Goal: Obtain resource: Obtain resource

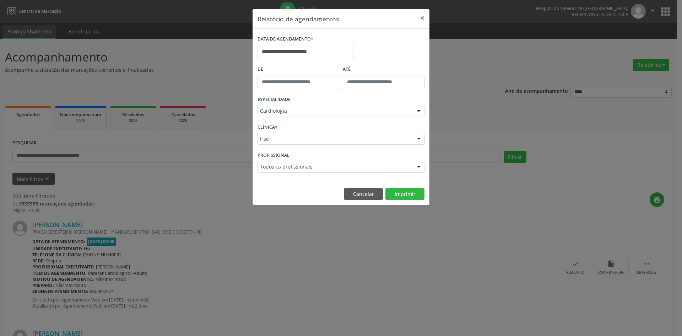
click at [420, 166] on div at bounding box center [418, 167] width 11 height 12
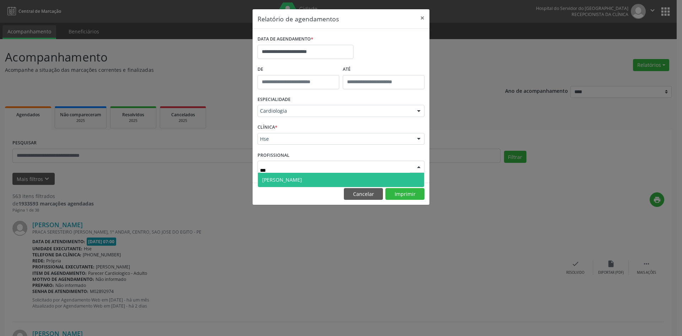
type input "****"
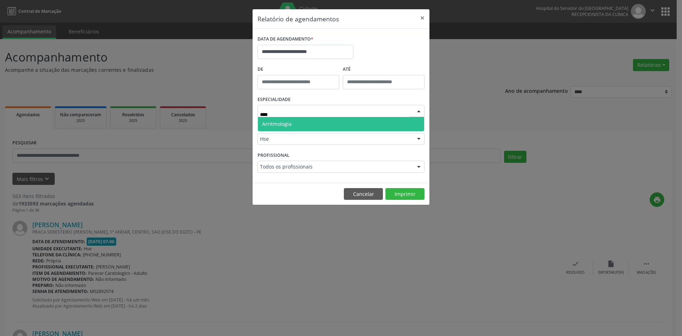
type input "*****"
click at [381, 124] on span "Arritmologia" at bounding box center [341, 124] width 166 height 14
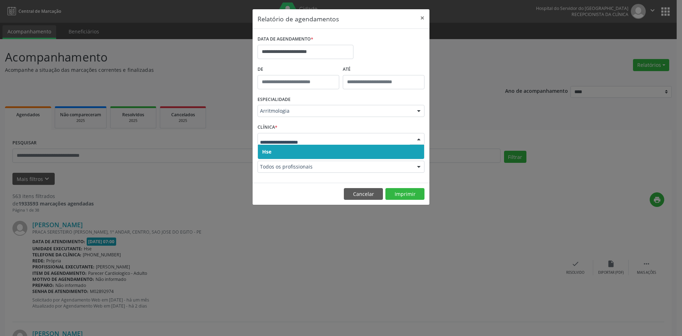
click at [374, 152] on span "Hse" at bounding box center [341, 152] width 166 height 14
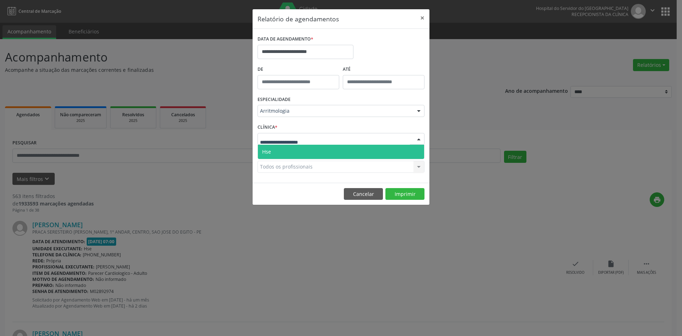
click at [376, 140] on div at bounding box center [340, 139] width 167 height 12
click at [377, 150] on span "Hse" at bounding box center [341, 152] width 166 height 14
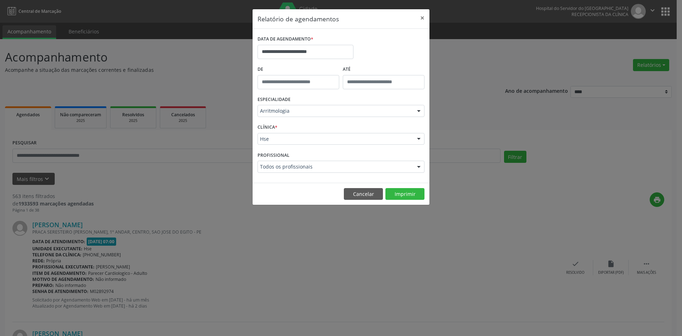
click at [416, 165] on div at bounding box center [418, 167] width 11 height 12
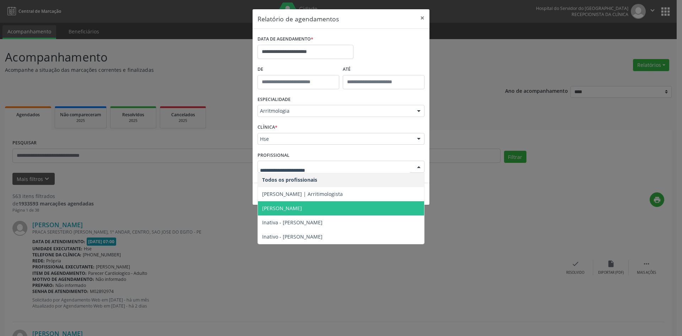
click at [302, 206] on span "[PERSON_NAME]" at bounding box center [282, 208] width 40 height 7
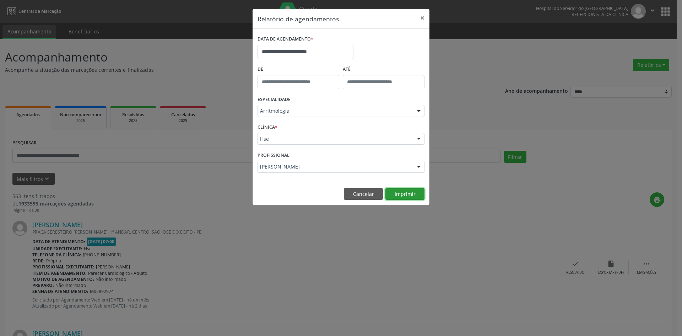
click at [409, 194] on button "Imprimir" at bounding box center [404, 194] width 39 height 12
click at [325, 50] on input "**********" at bounding box center [305, 52] width 96 height 14
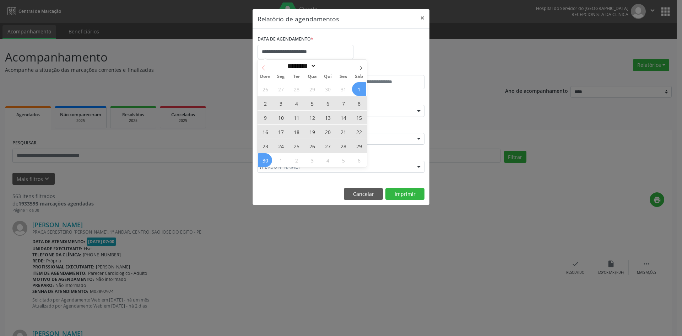
click at [262, 66] on icon at bounding box center [263, 67] width 5 height 5
select select "*"
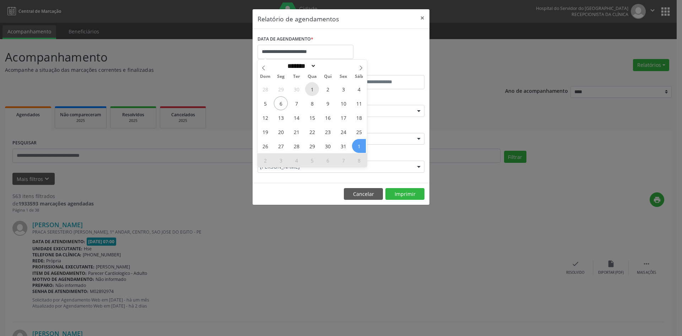
click at [312, 89] on span "1" at bounding box center [312, 89] width 14 height 14
type input "**********"
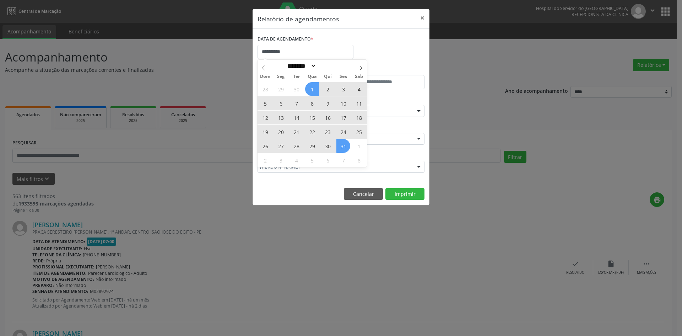
drag, startPoint x: 312, startPoint y: 89, endPoint x: 343, endPoint y: 143, distance: 63.0
click at [343, 143] on div "28 29 30 1 2 3 4 5 6 7 8 9 10 11 12 13 14 15 16 17 18 19 20 21 22 23 24 25 26 2…" at bounding box center [311, 124] width 109 height 85
click at [343, 143] on span "31" at bounding box center [343, 146] width 14 height 14
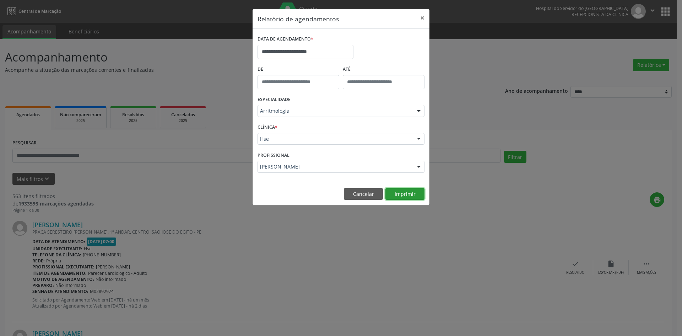
click at [401, 193] on button "Imprimir" at bounding box center [404, 194] width 39 height 12
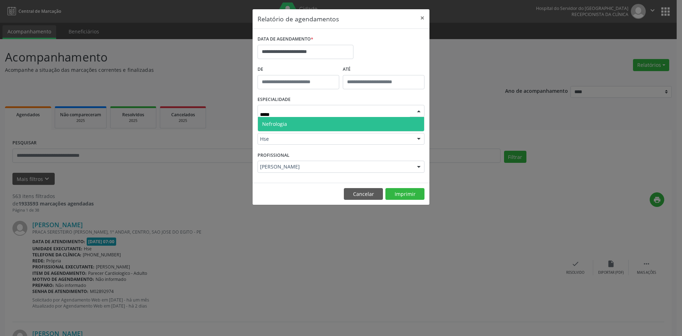
click at [368, 126] on span "Nefrologia" at bounding box center [341, 124] width 166 height 14
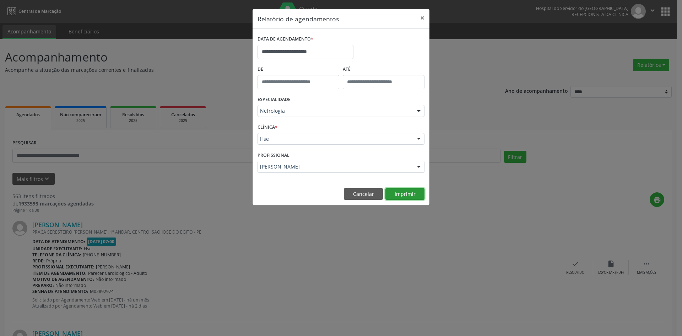
click at [400, 194] on button "Imprimir" at bounding box center [404, 194] width 39 height 12
click at [420, 167] on div at bounding box center [418, 167] width 11 height 12
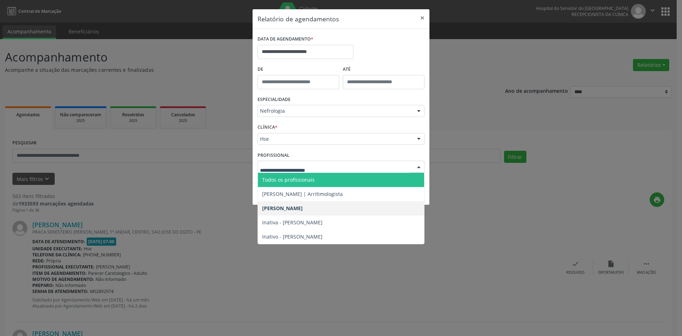
click at [359, 176] on span "Todos os profissionais" at bounding box center [341, 180] width 166 height 14
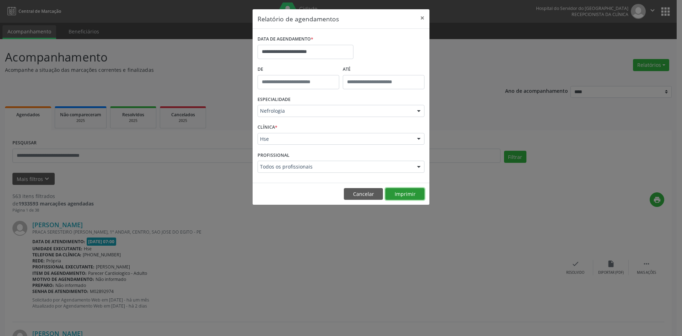
click at [409, 194] on button "Imprimir" at bounding box center [404, 194] width 39 height 12
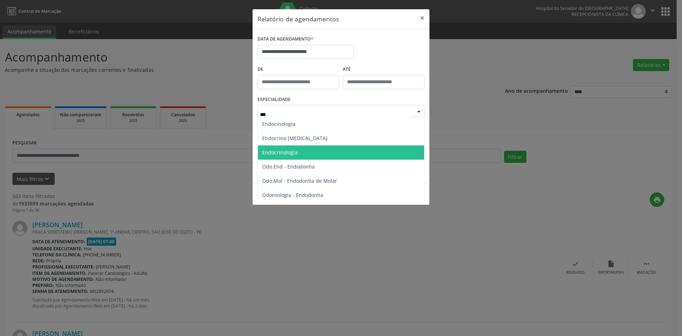
click at [310, 153] on span "Endocrinologia" at bounding box center [341, 152] width 166 height 14
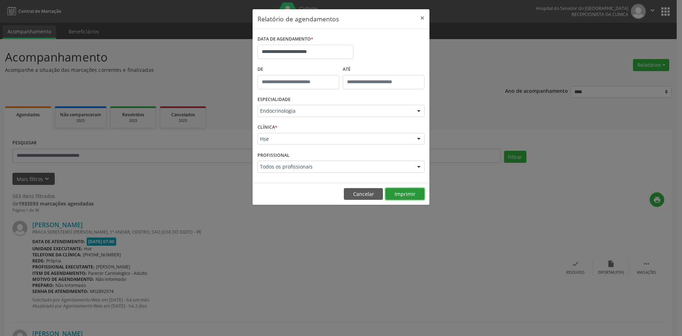
click at [403, 192] on button "Imprimir" at bounding box center [404, 194] width 39 height 12
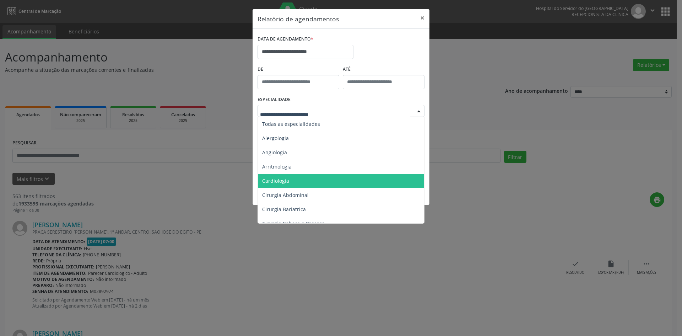
click at [338, 179] on span "Cardiologia" at bounding box center [341, 181] width 167 height 14
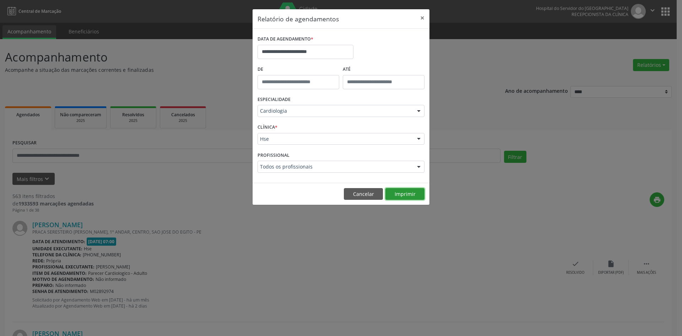
click at [408, 194] on button "Imprimir" at bounding box center [404, 194] width 39 height 12
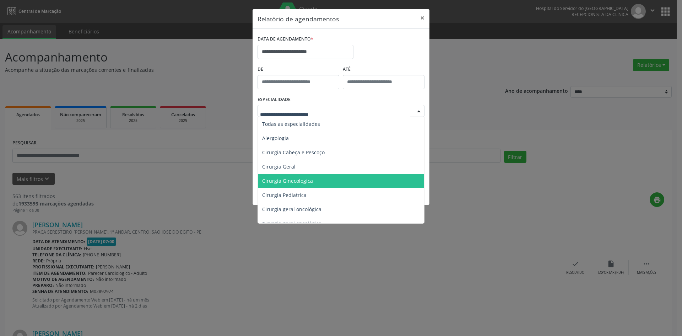
type input "*"
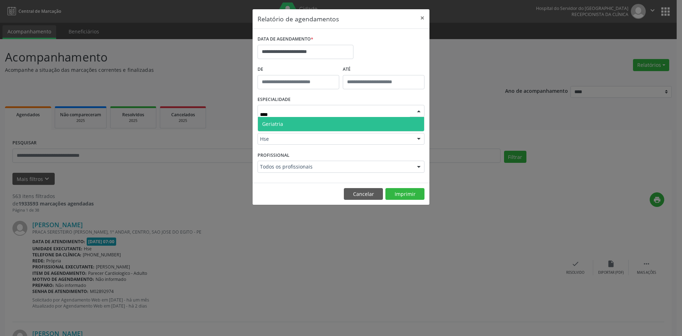
click at [334, 121] on span "Geriatria" at bounding box center [341, 124] width 166 height 14
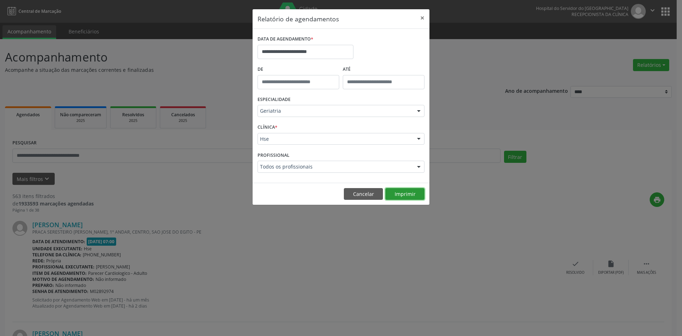
click at [400, 193] on button "Imprimir" at bounding box center [404, 194] width 39 height 12
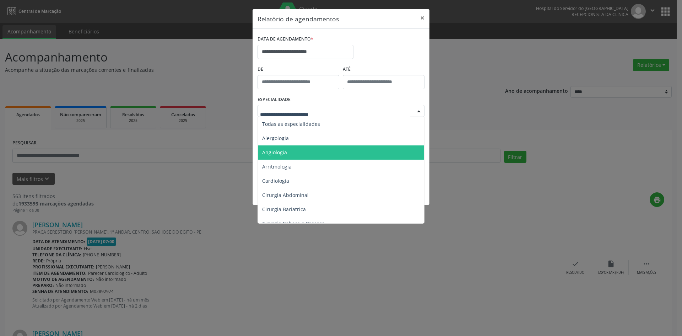
click at [337, 153] on span "Angiologia" at bounding box center [341, 152] width 167 height 14
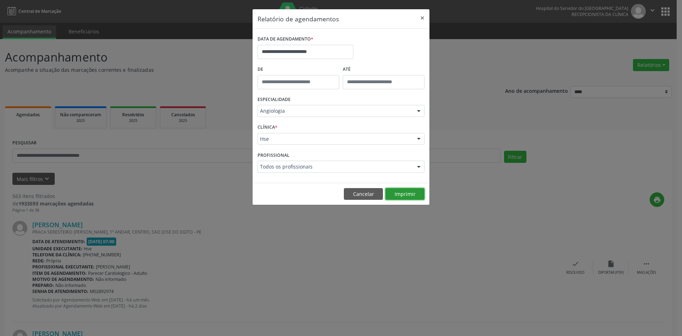
click at [408, 194] on button "Imprimir" at bounding box center [404, 194] width 39 height 12
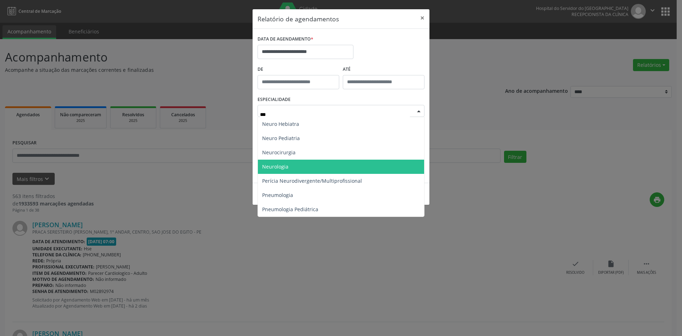
click at [317, 163] on span "Neurologia" at bounding box center [341, 166] width 166 height 14
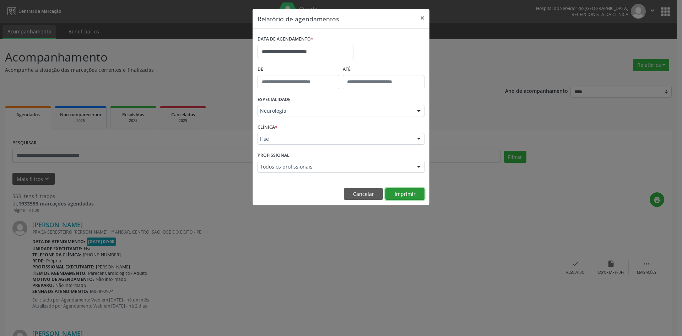
click at [401, 191] on button "Imprimir" at bounding box center [404, 194] width 39 height 12
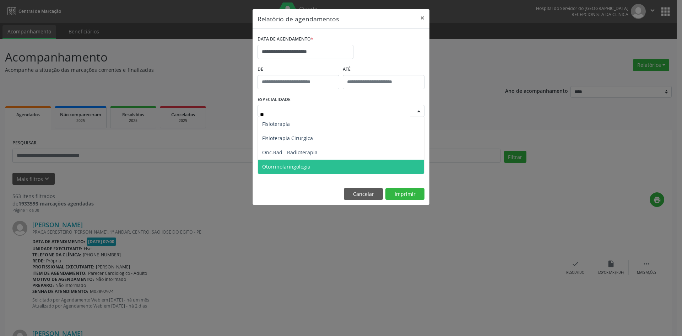
type input "***"
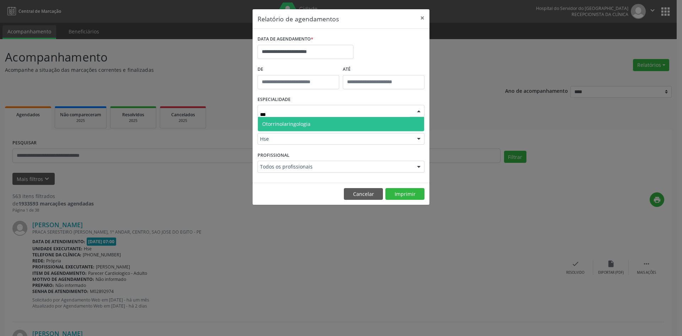
click at [320, 122] on span "Otorrinolaringologia" at bounding box center [341, 124] width 166 height 14
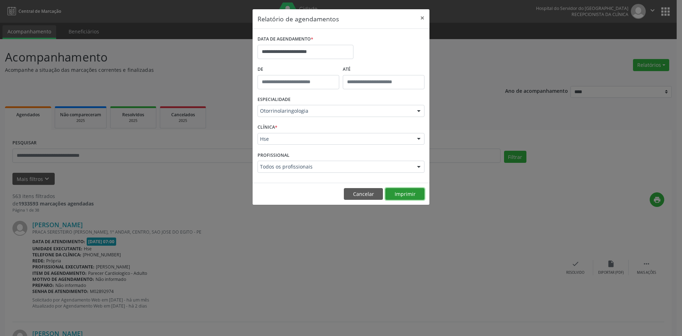
click at [403, 193] on button "Imprimir" at bounding box center [404, 194] width 39 height 12
click at [403, 192] on button "Imprimir" at bounding box center [404, 194] width 39 height 12
